Goal: Task Accomplishment & Management: Manage account settings

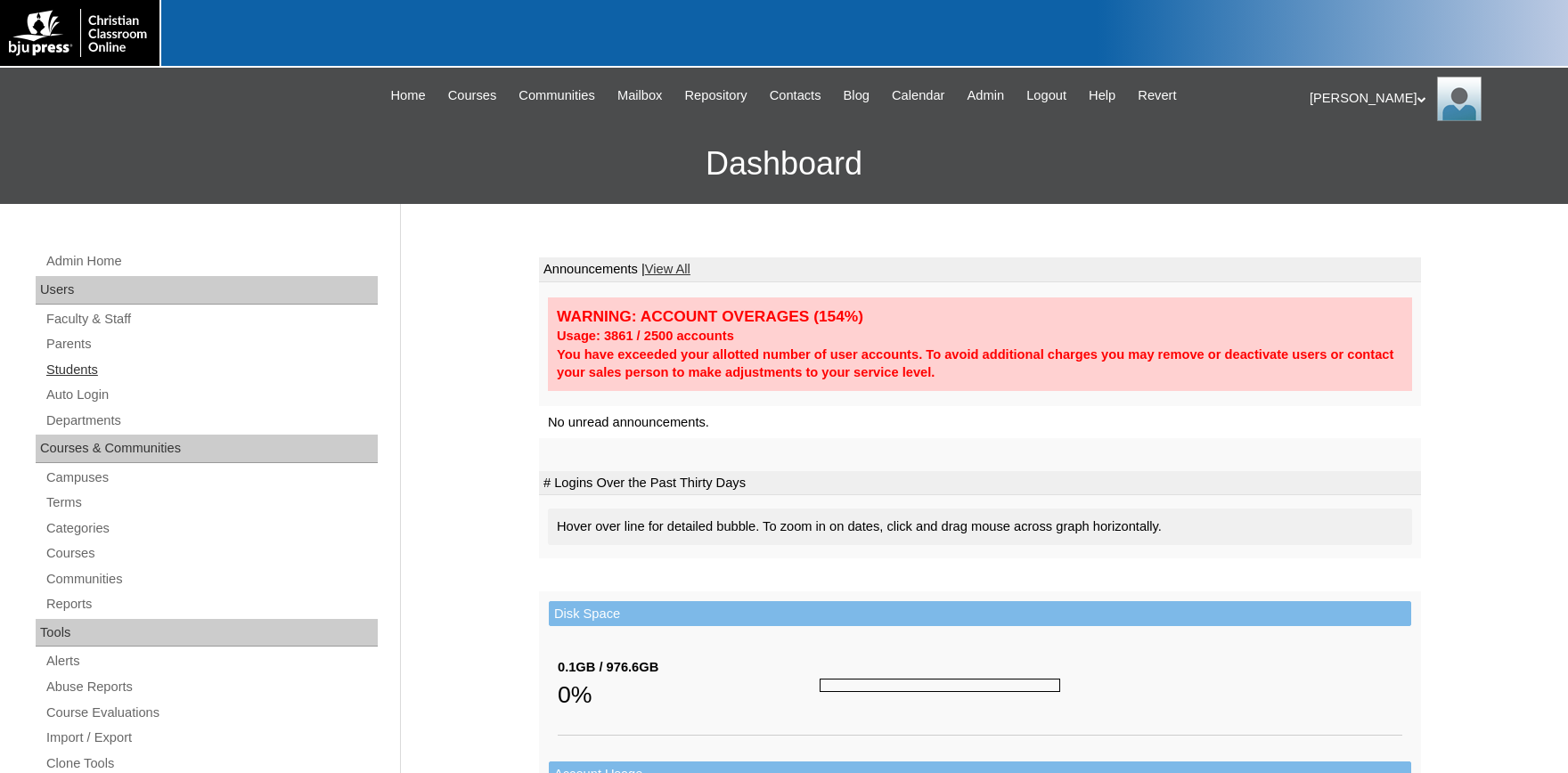
click at [65, 377] on link "Students" at bounding box center [211, 370] width 333 height 22
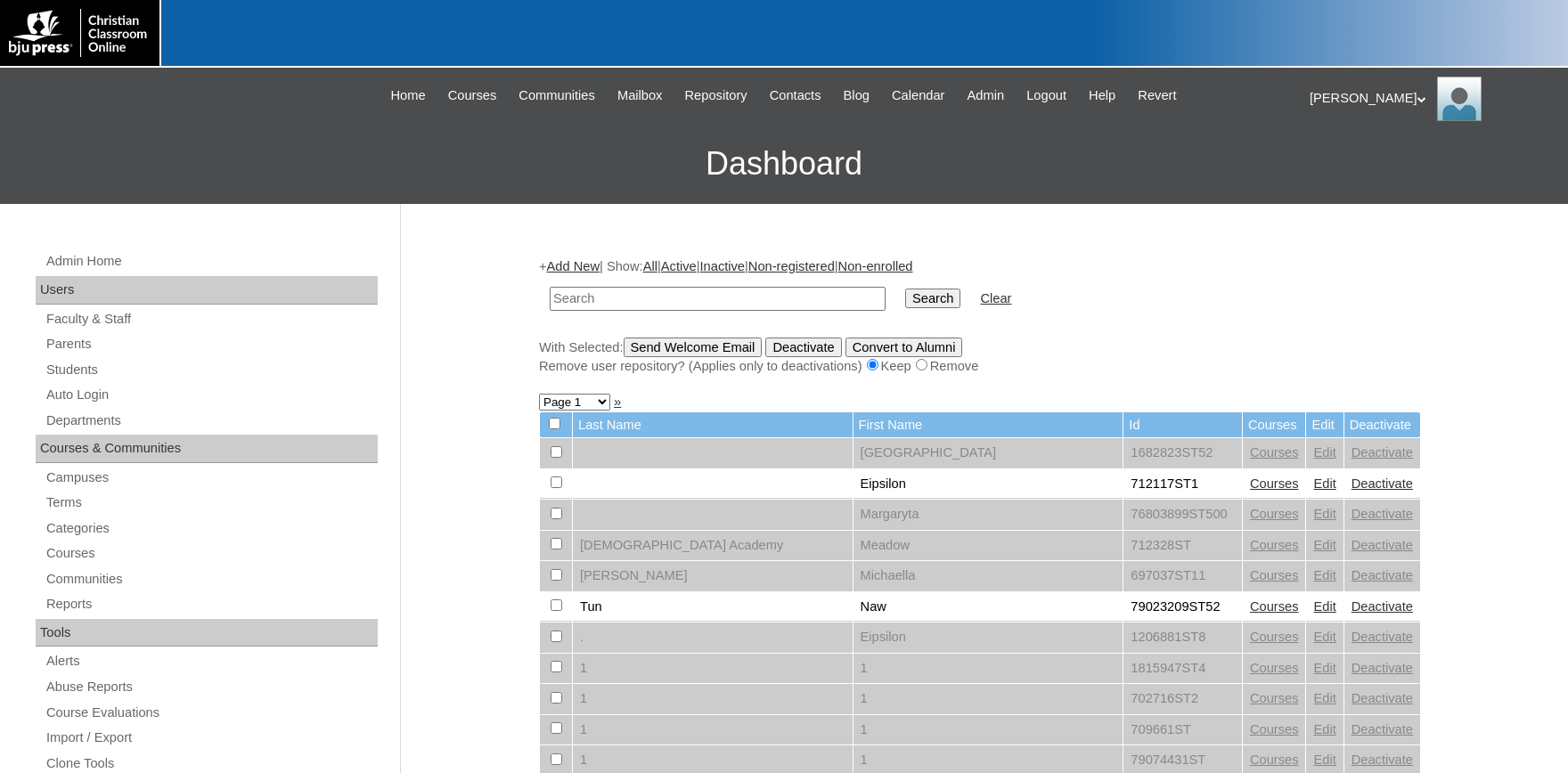
click at [584, 295] on input "text" at bounding box center [717, 299] width 336 height 24
type input "78366261"
click at [906, 289] on input "Search" at bounding box center [933, 298] width 55 height 19
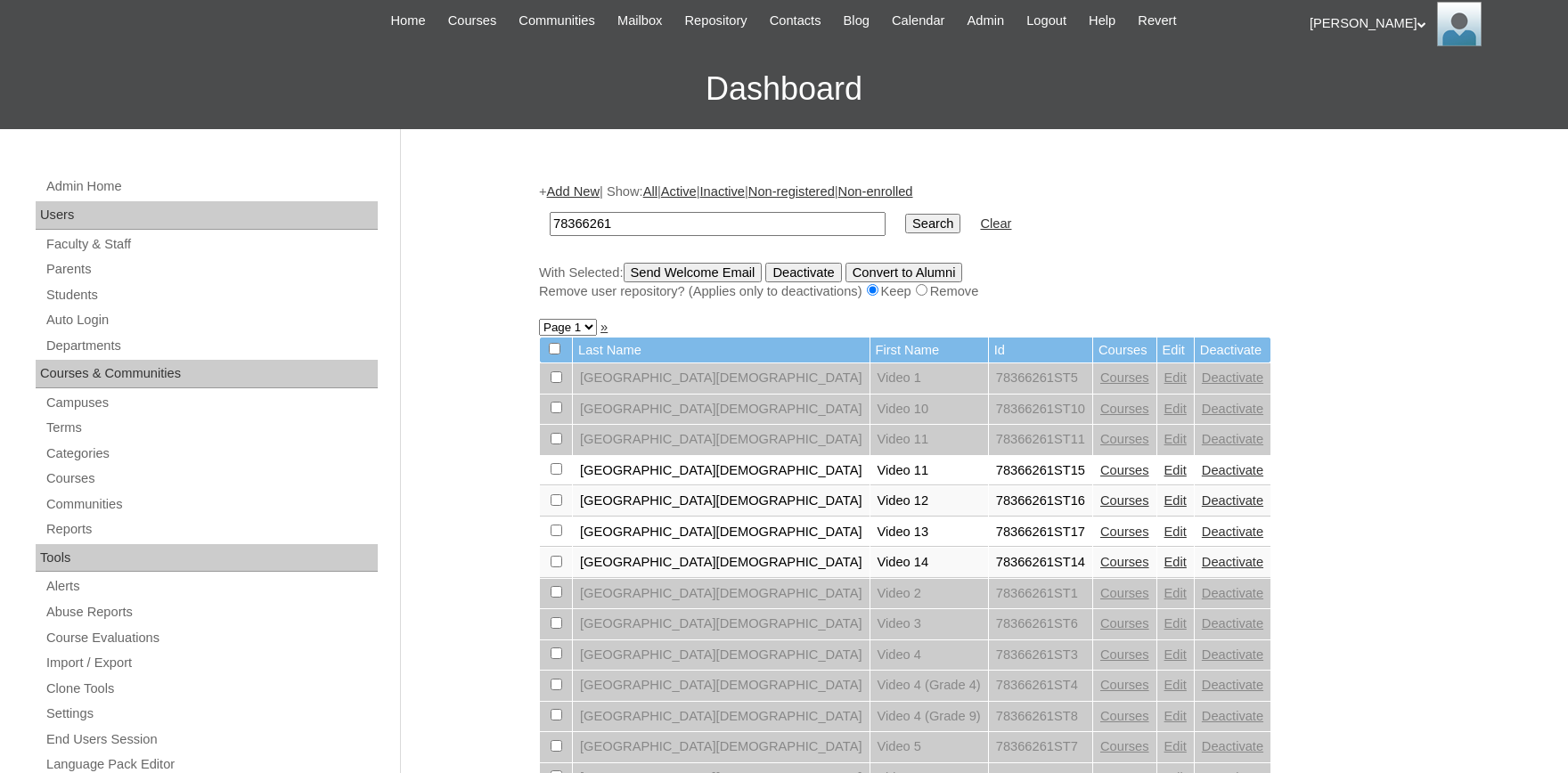
scroll to position [196, 0]
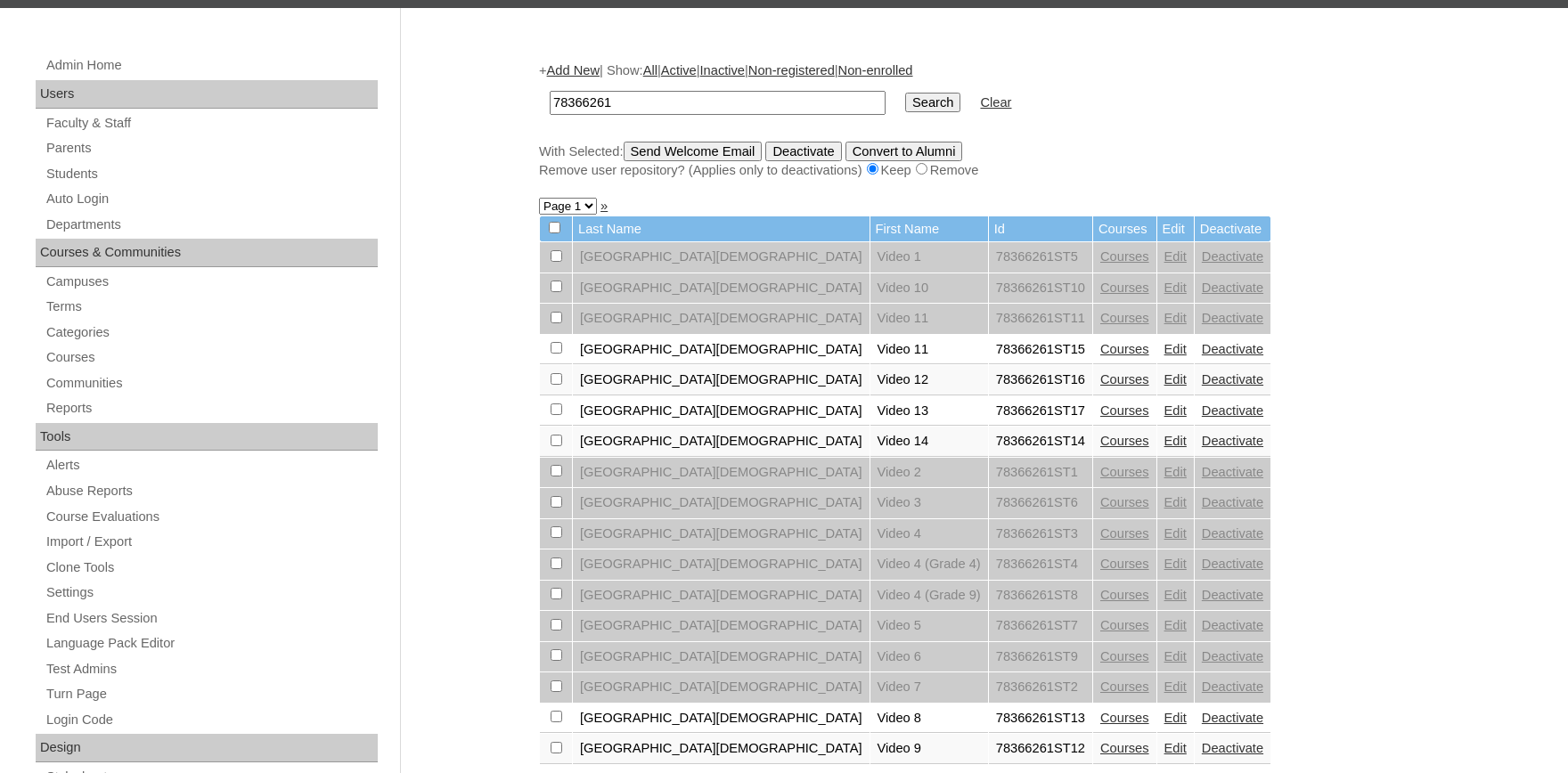
click at [1164, 262] on link "Edit" at bounding box center [1175, 257] width 22 height 15
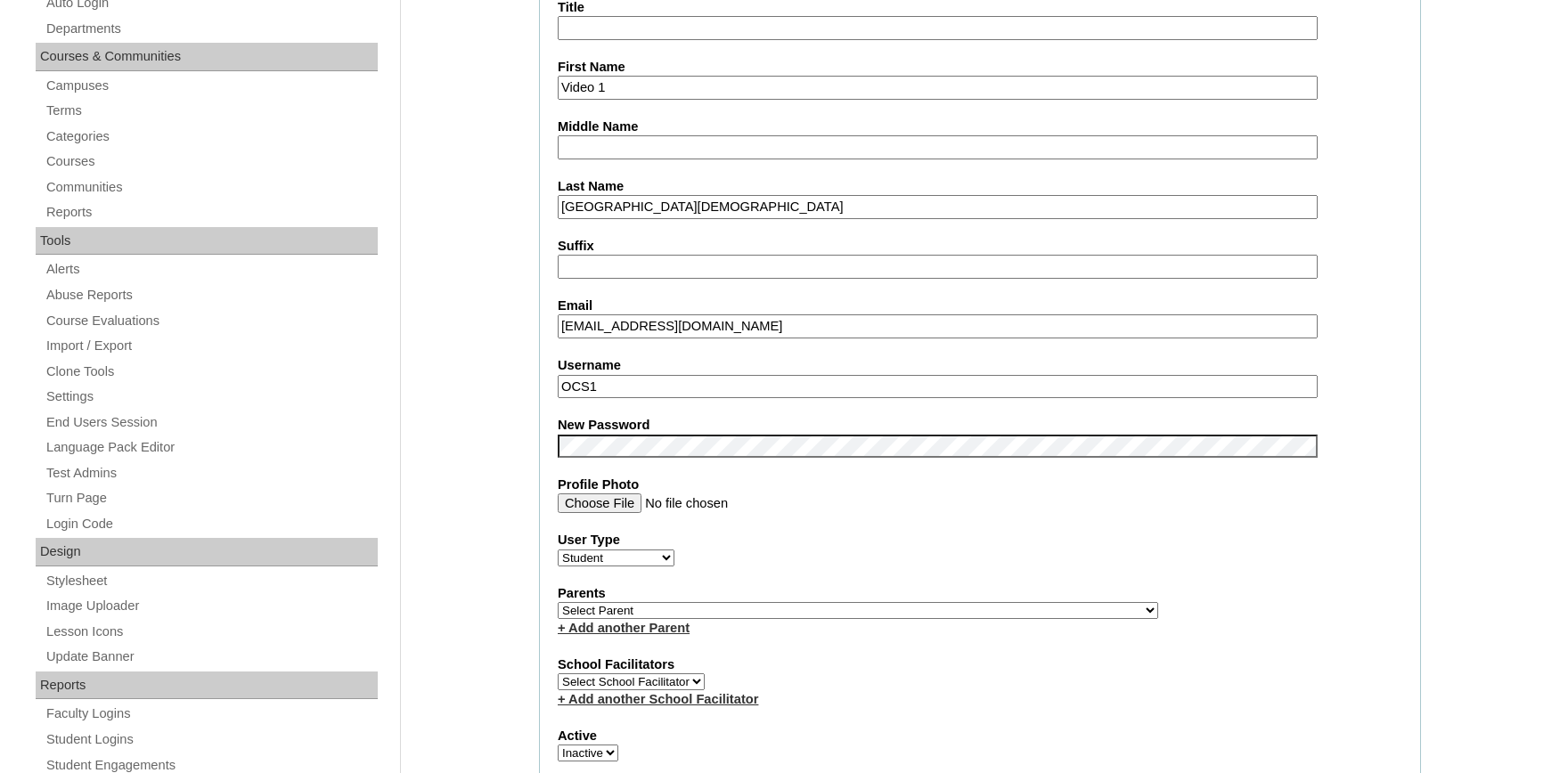
scroll to position [98, 0]
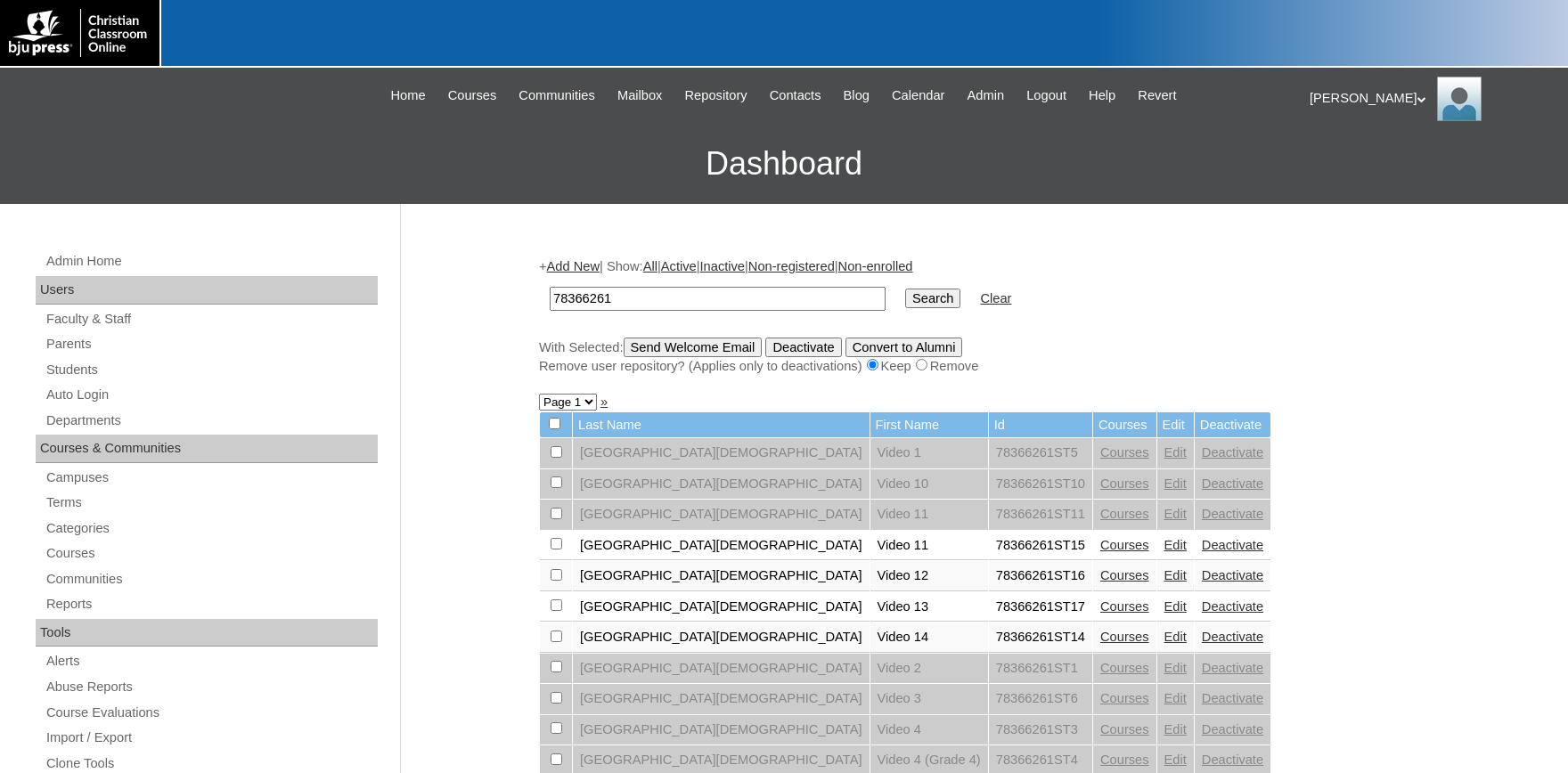
scroll to position [196, 0]
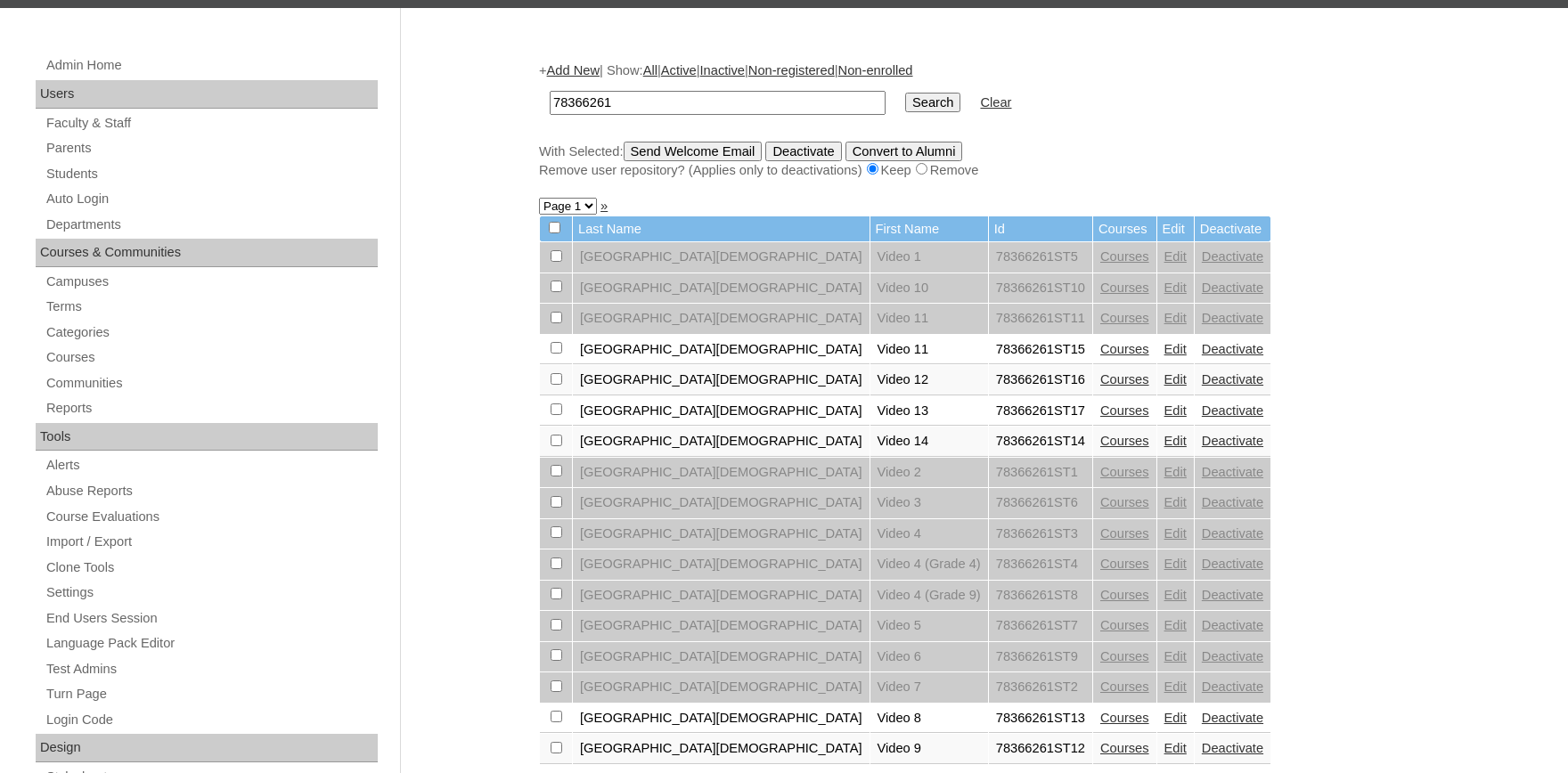
click at [1164, 295] on link "Edit" at bounding box center [1175, 288] width 22 height 15
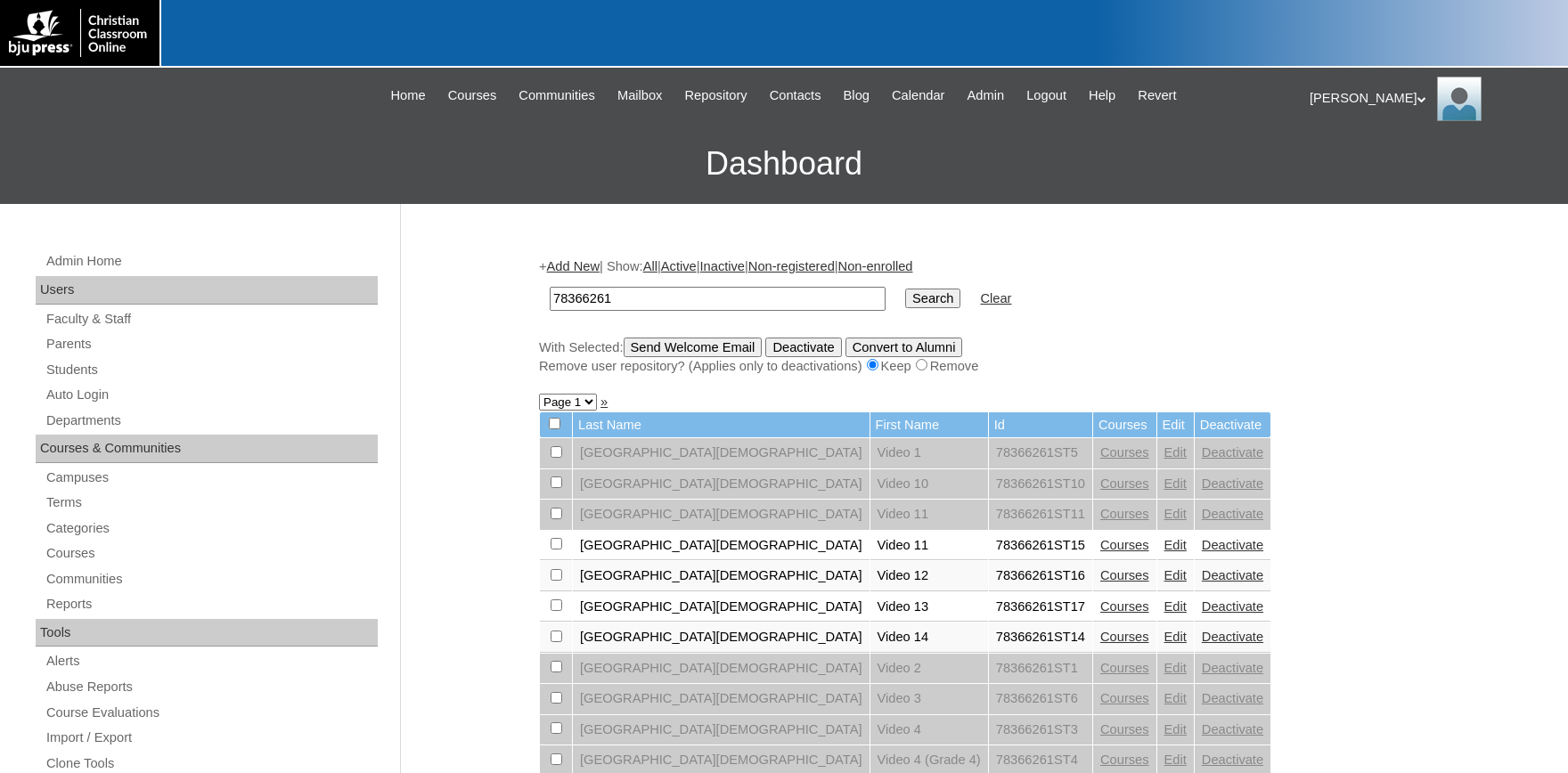
scroll to position [196, 0]
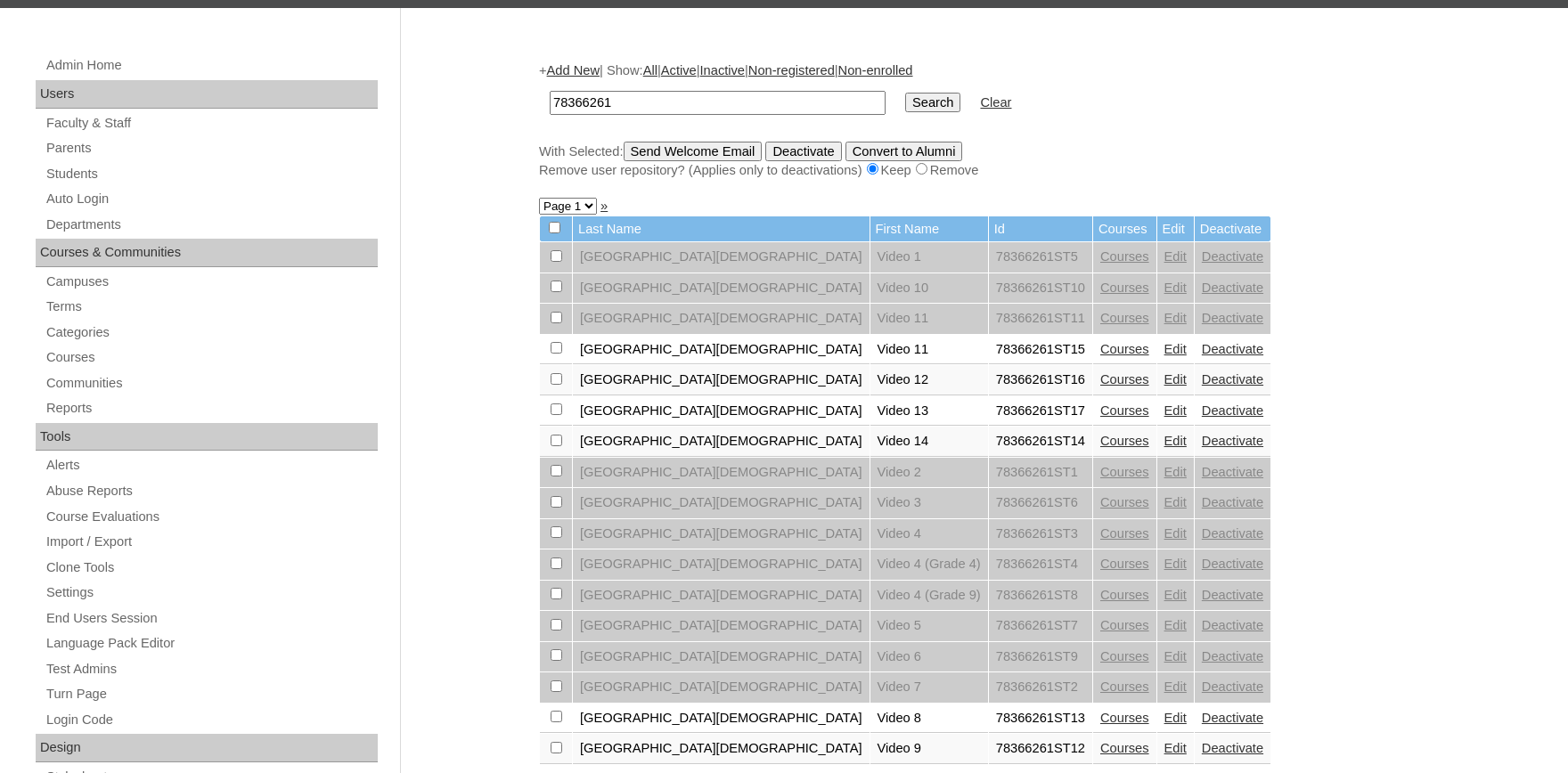
click at [1164, 326] on link "Edit" at bounding box center [1175, 318] width 22 height 15
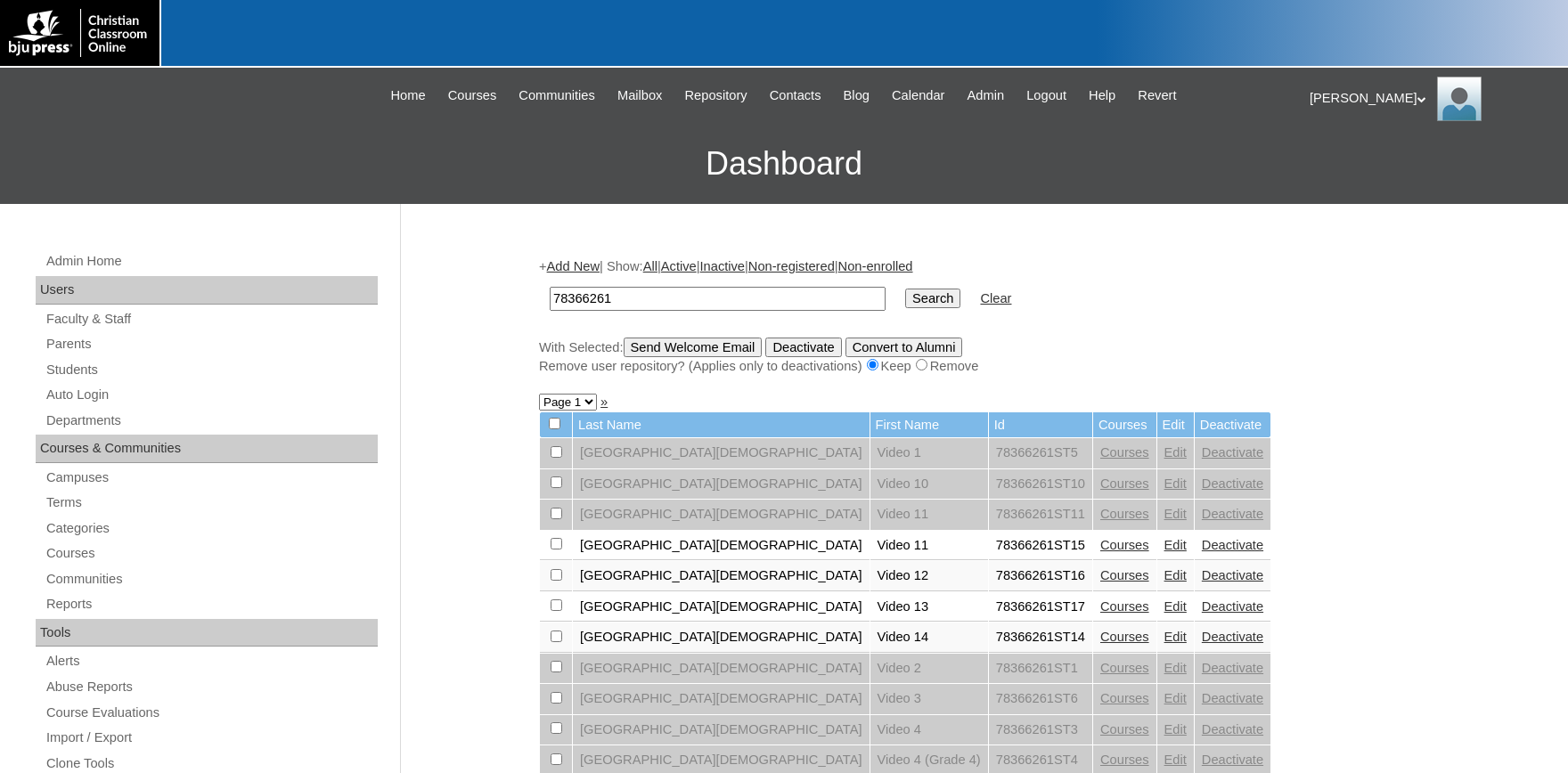
scroll to position [196, 0]
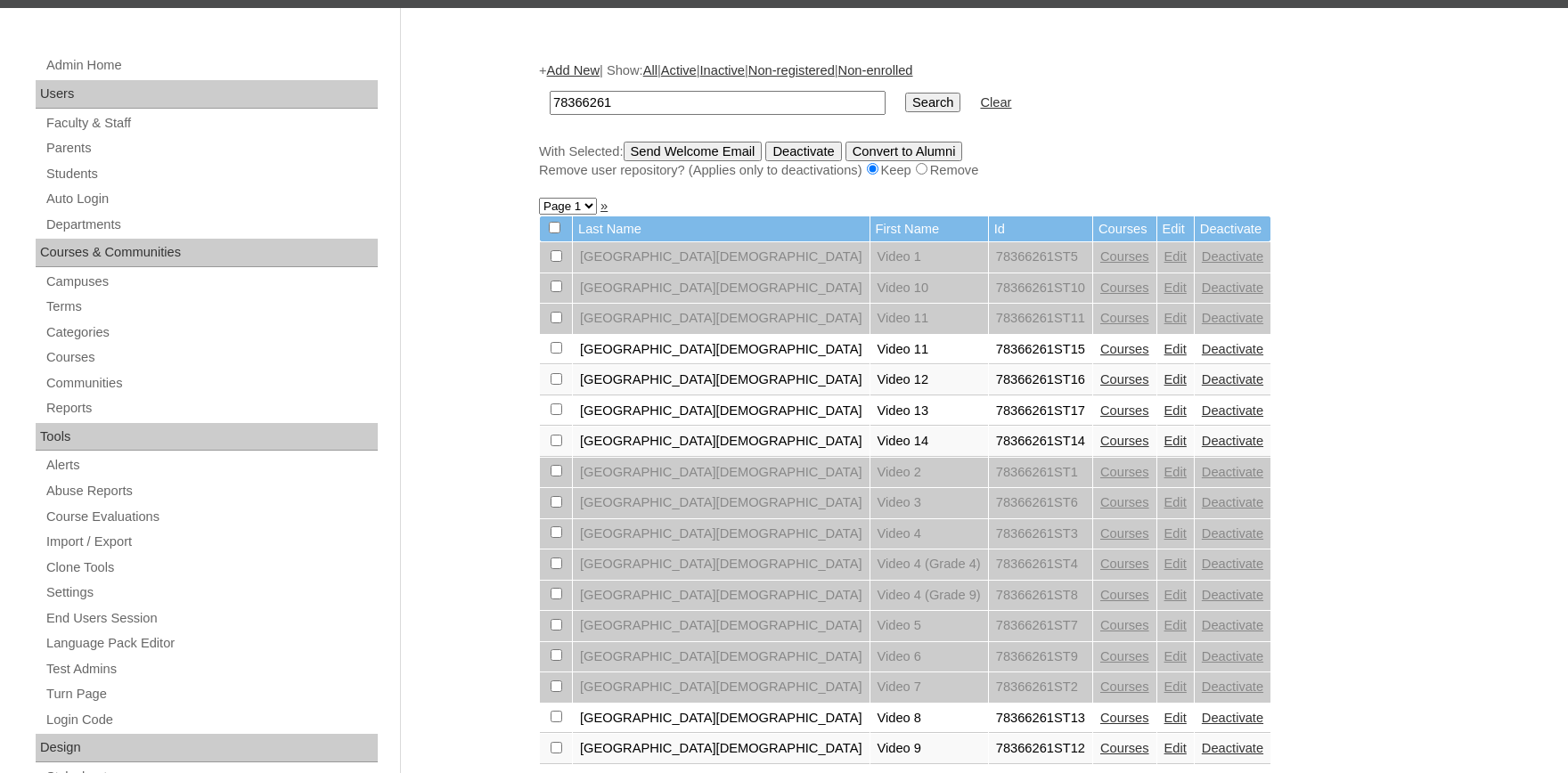
click at [1101, 418] on link "Courses" at bounding box center [1125, 411] width 49 height 15
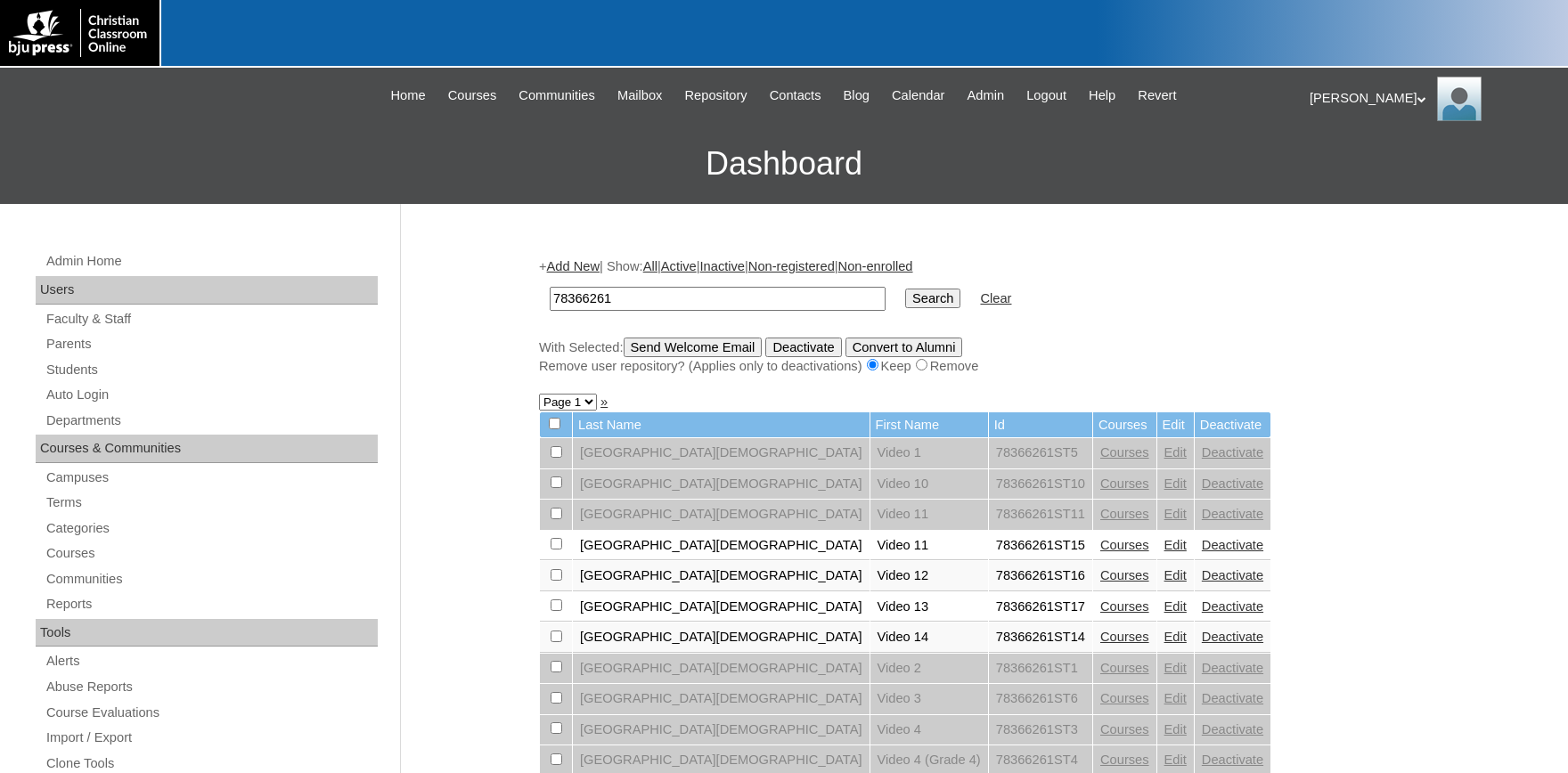
scroll to position [196, 0]
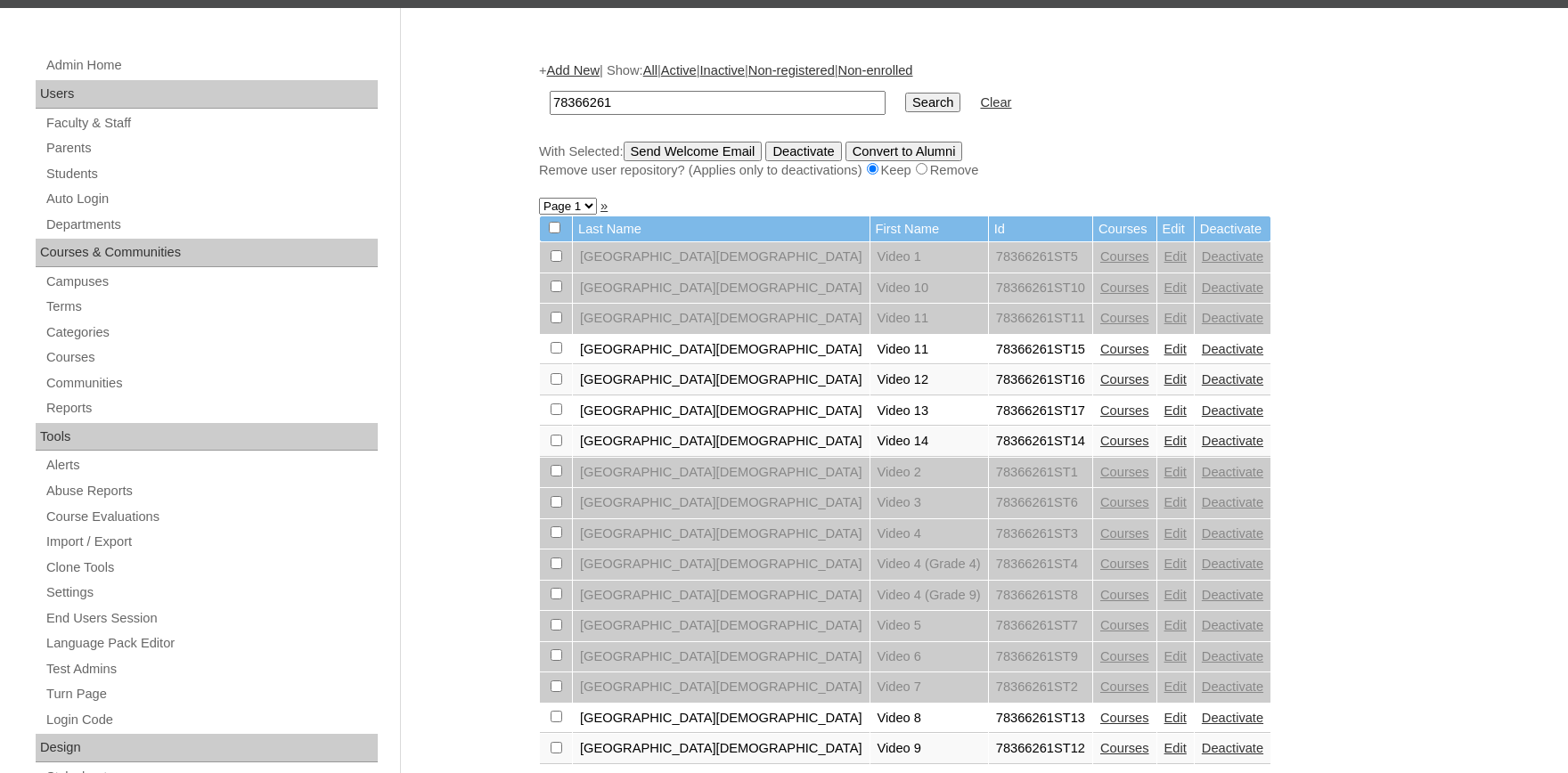
click at [1164, 418] on link "Edit" at bounding box center [1175, 411] width 22 height 15
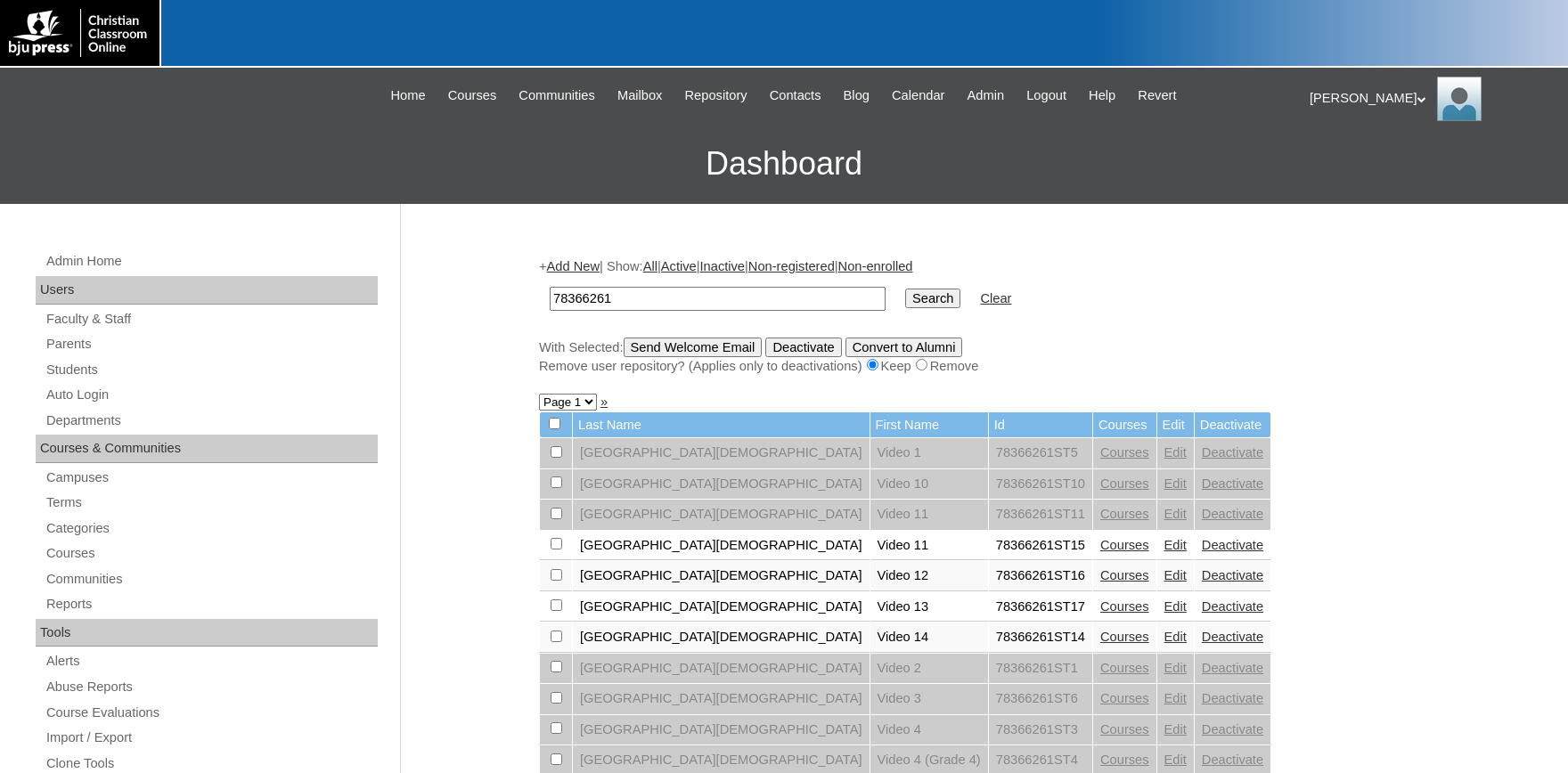
scroll to position [196, 0]
